Goal: Find specific page/section: Find specific page/section

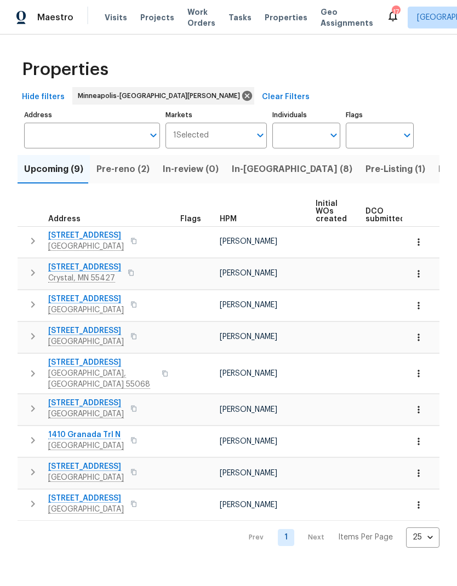
click at [438, 171] on span "Listed (28)" at bounding box center [461, 169] width 47 height 15
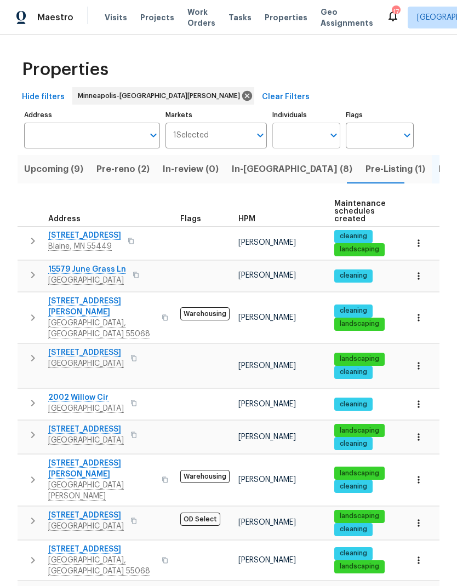
click at [306, 143] on input "Individuals" at bounding box center [297, 136] width 51 height 26
type input "kohler"
click at [291, 194] on input "checkbox" at bounding box center [292, 199] width 23 height 23
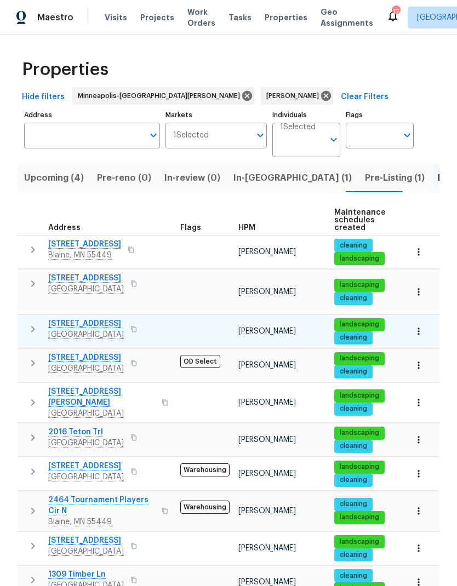
click at [90, 318] on span "[STREET_ADDRESS]" at bounding box center [86, 323] width 76 height 11
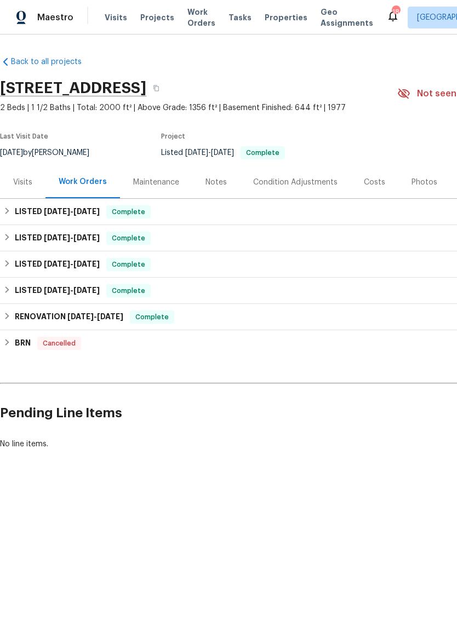
click at [417, 183] on div "Photos" at bounding box center [424, 182] width 26 height 11
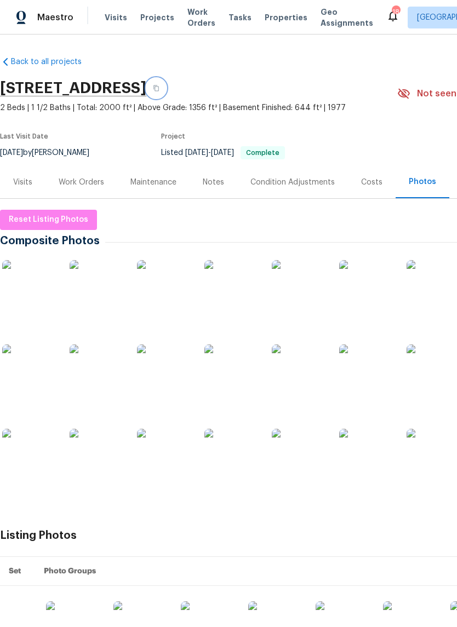
click at [166, 88] on button "button" at bounding box center [156, 88] width 20 height 20
click at [25, 180] on div "Visits" at bounding box center [22, 182] width 19 height 11
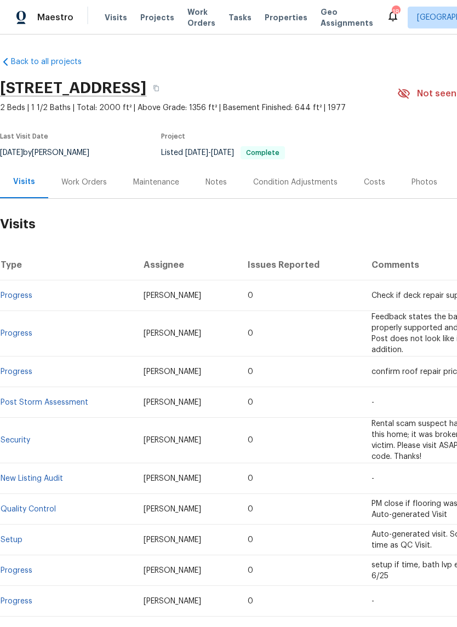
click at [219, 183] on div "Notes" at bounding box center [215, 182] width 21 height 11
